Goal: Information Seeking & Learning: Learn about a topic

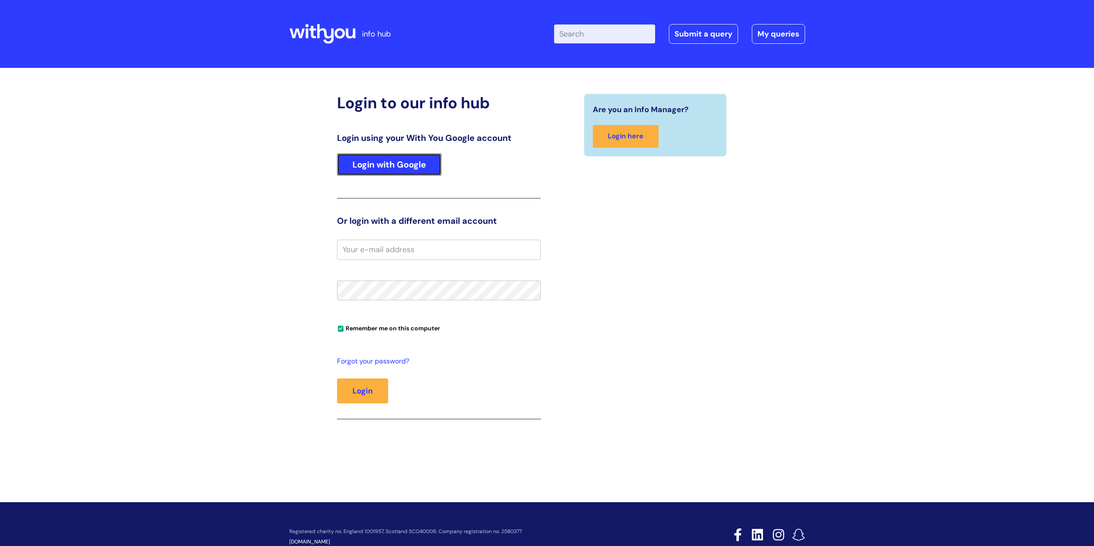
click at [387, 171] on link "Login with Google" at bounding box center [389, 164] width 104 height 22
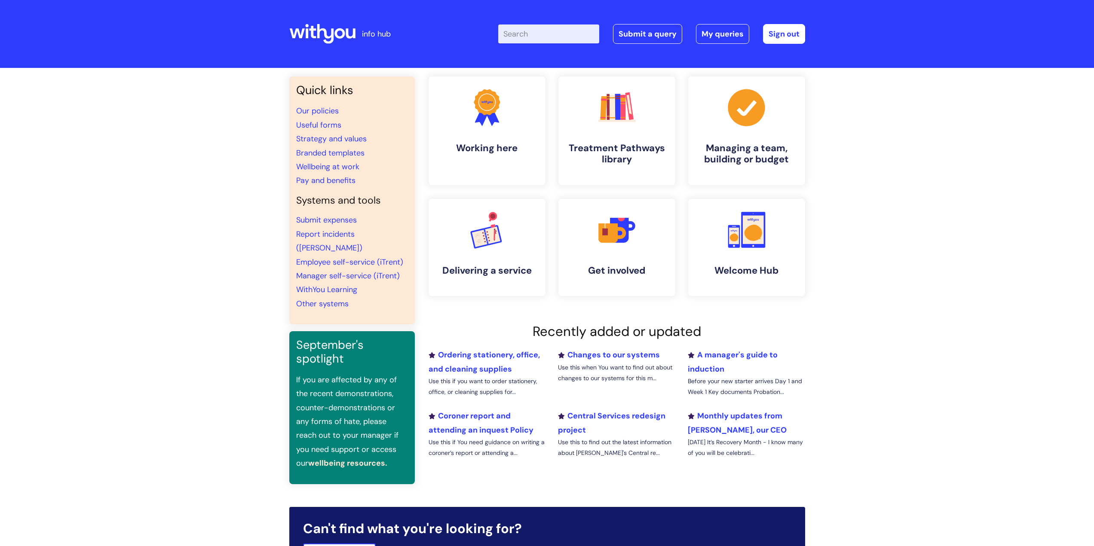
click at [526, 34] on input "Enter your search term here..." at bounding box center [548, 33] width 101 height 19
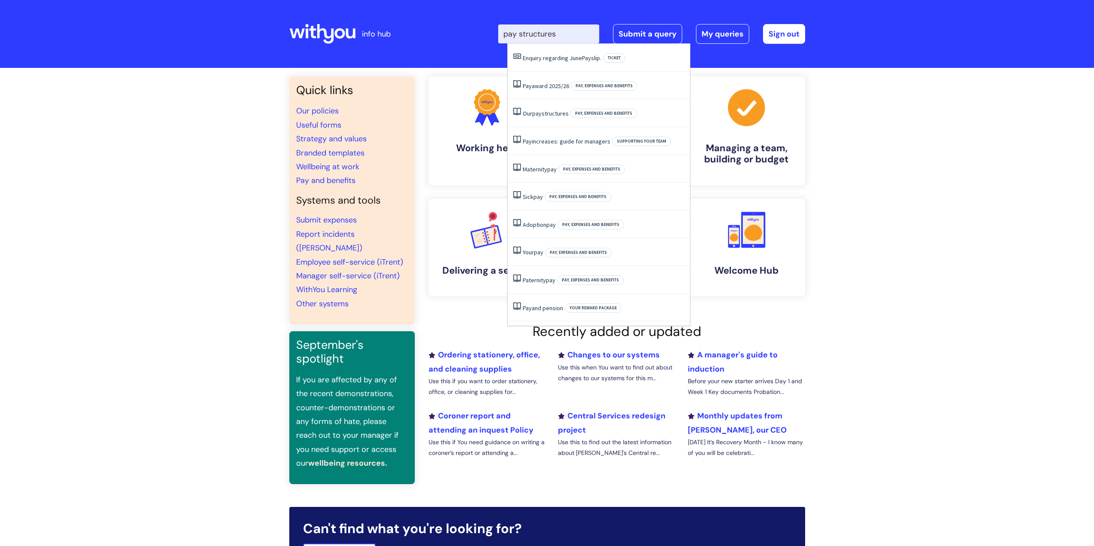
type input "pay structures"
click button "Search" at bounding box center [0, 0] width 0 height 0
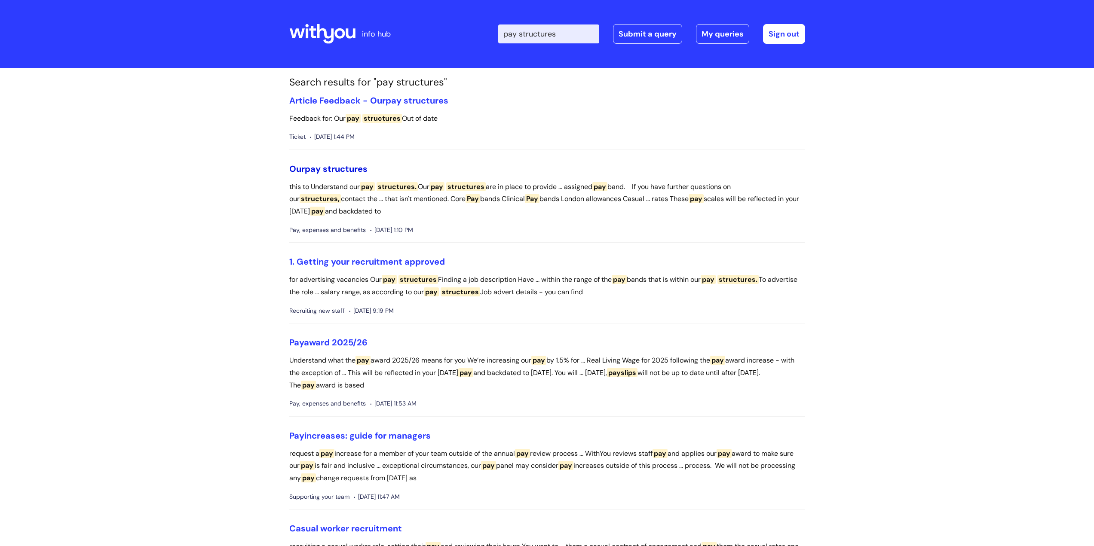
click at [320, 171] on span "pay" at bounding box center [313, 168] width 16 height 11
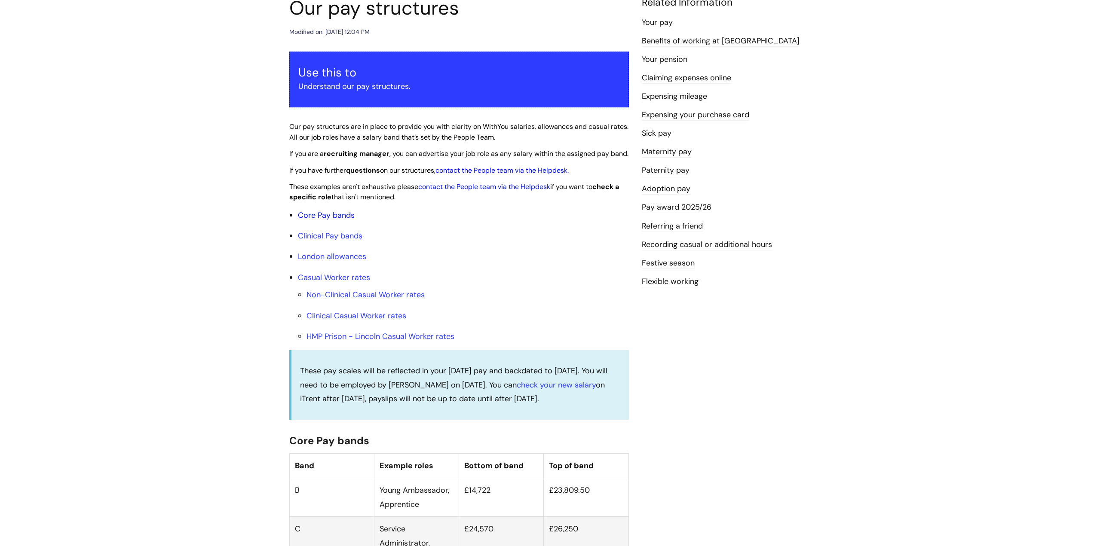
scroll to position [129, 0]
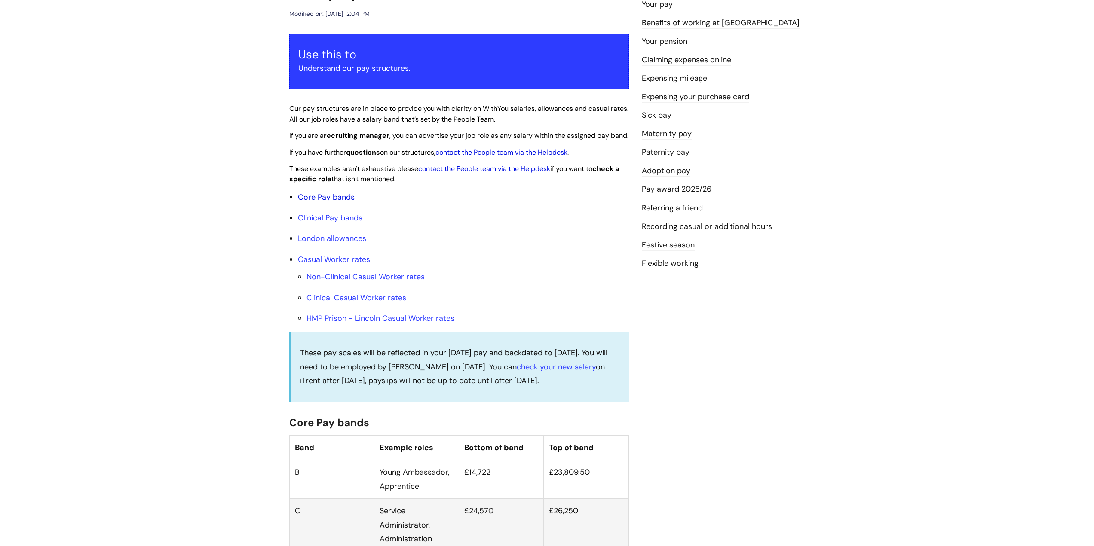
click at [327, 202] on link "Core Pay bands" at bounding box center [326, 197] width 57 height 10
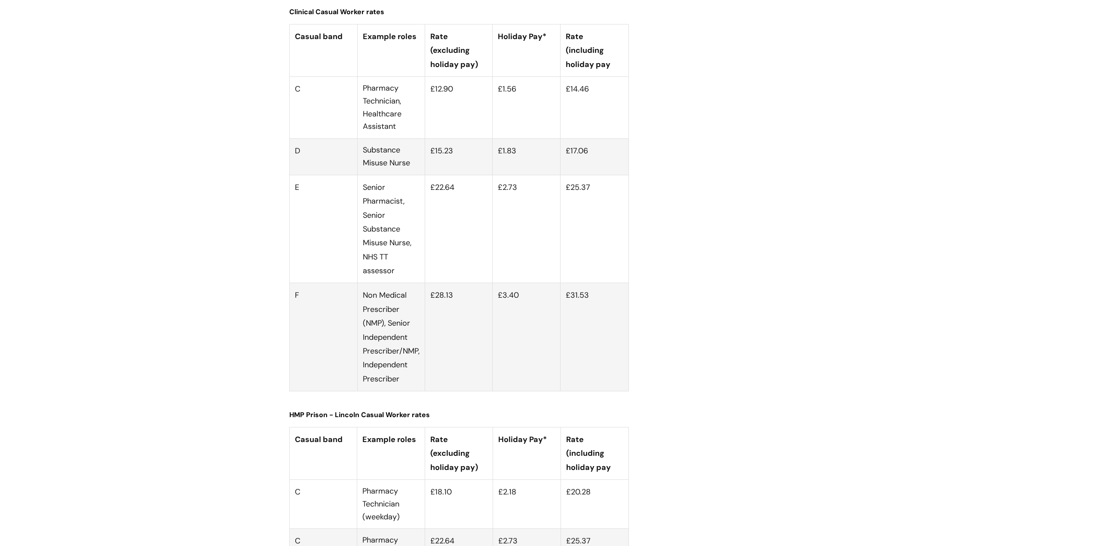
scroll to position [3020, 0]
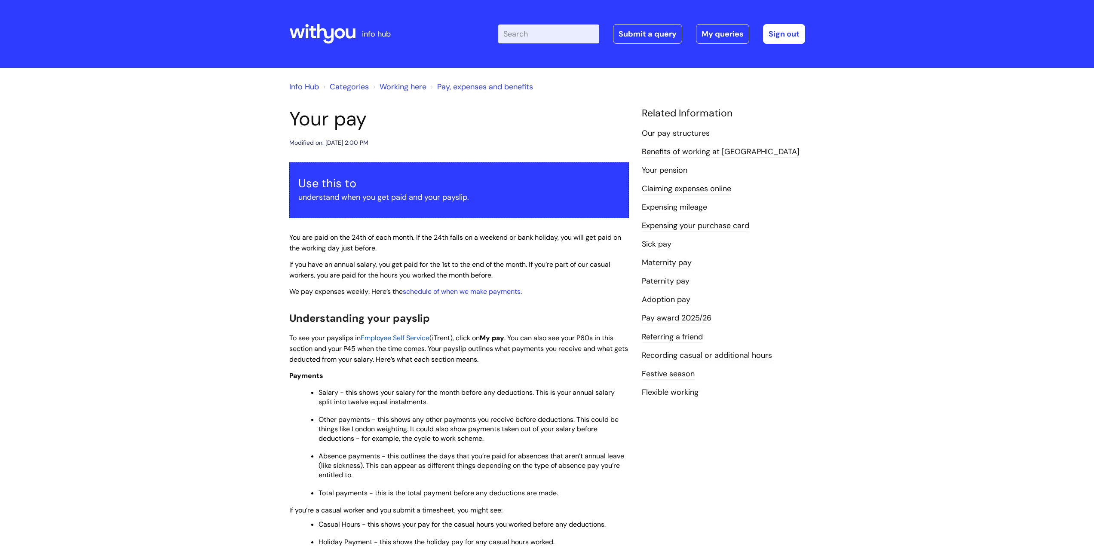
click at [667, 317] on link "Pay award 2025/26" at bounding box center [677, 318] width 70 height 11
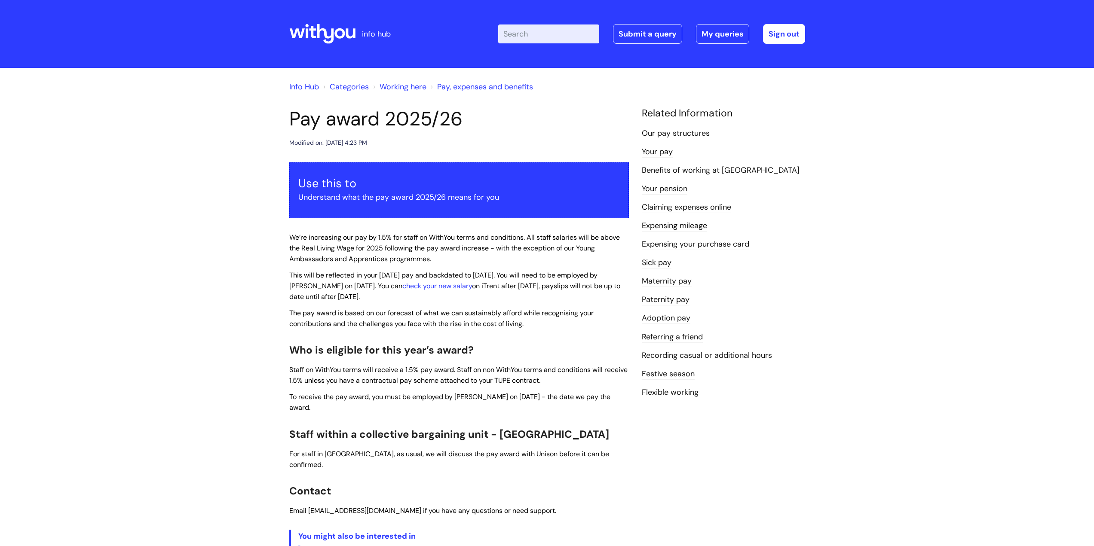
click at [668, 132] on link "Our pay structures" at bounding box center [676, 133] width 68 height 11
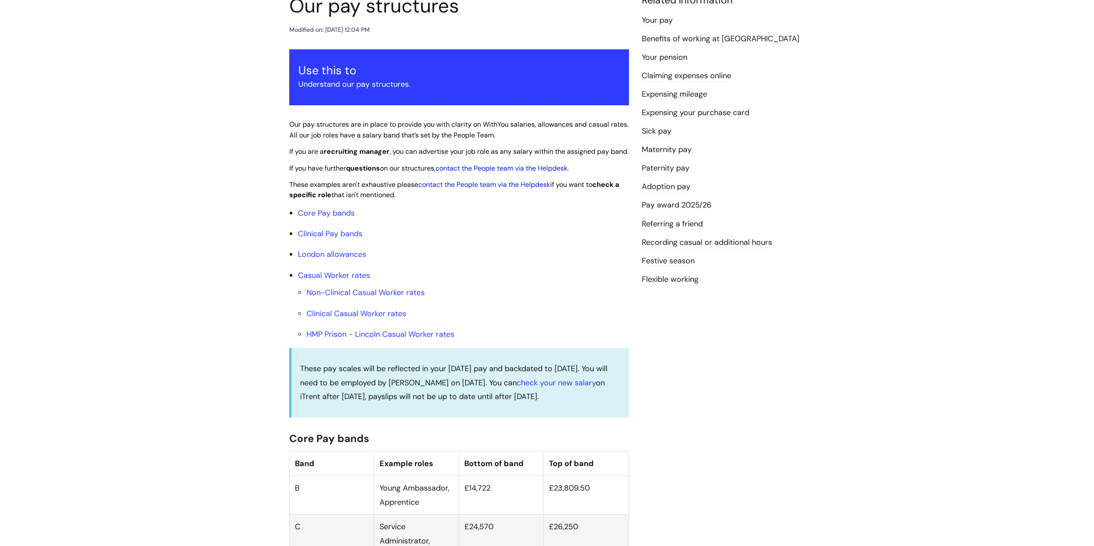
scroll to position [98, 0]
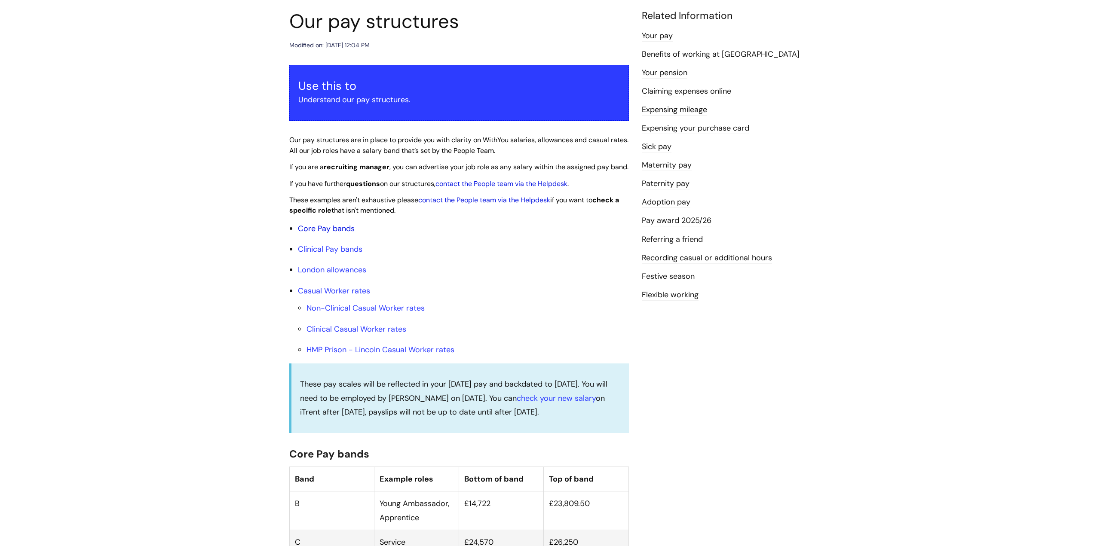
click at [324, 234] on link "Core Pay bands" at bounding box center [326, 228] width 57 height 10
click at [327, 234] on link "Core Pay bands" at bounding box center [326, 228] width 57 height 10
